Goal: Browse casually: Explore the website without a specific task or goal

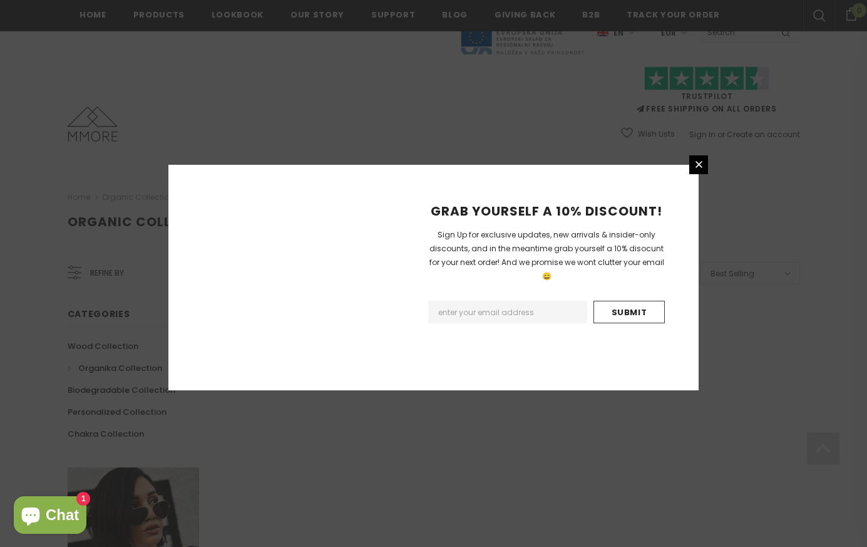
scroll to position [736, 0]
